Goal: Task Accomplishment & Management: Use online tool/utility

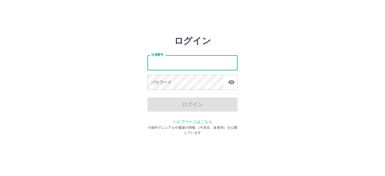
click at [188, 63] on input "社員番号" at bounding box center [193, 62] width 90 height 15
type input "*******"
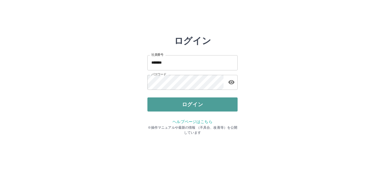
click at [192, 103] on button "ログイン" at bounding box center [193, 105] width 90 height 14
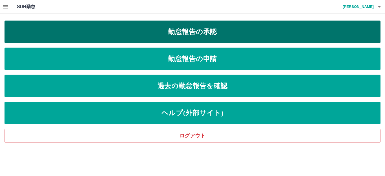
click at [201, 31] on link "勤怠報告の承認" at bounding box center [193, 32] width 376 height 23
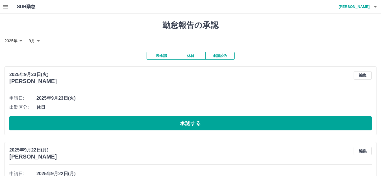
click at [219, 54] on button "承認済み" at bounding box center [219, 56] width 29 height 8
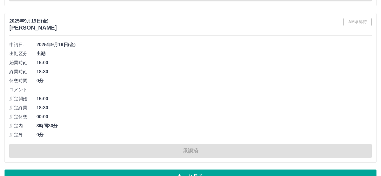
scroll to position [2698, 0]
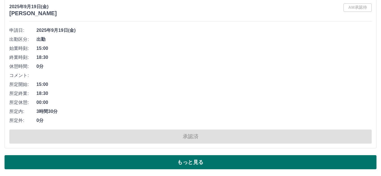
click at [173, 159] on button "もっと見る" at bounding box center [191, 162] width 372 height 14
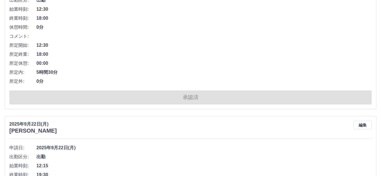
scroll to position [723, 0]
